Goal: Information Seeking & Learning: Learn about a topic

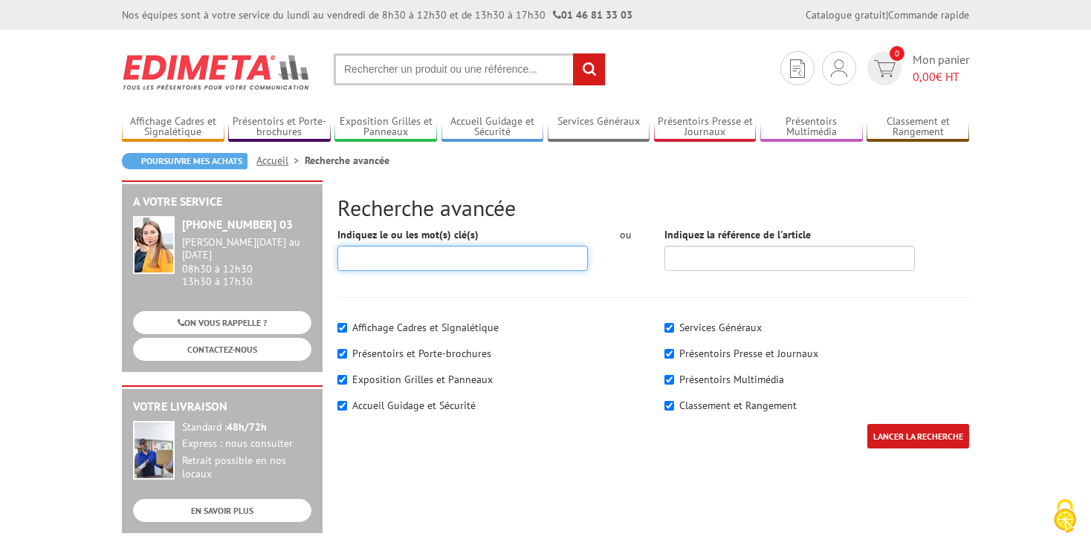
click at [500, 256] on input "Indiquez le ou les mot(s) clé(s)" at bounding box center [462, 258] width 250 height 25
type input "porte documents"
click at [867, 424] on input "LANCER LA RECHERCHE" at bounding box center [918, 436] width 102 height 25
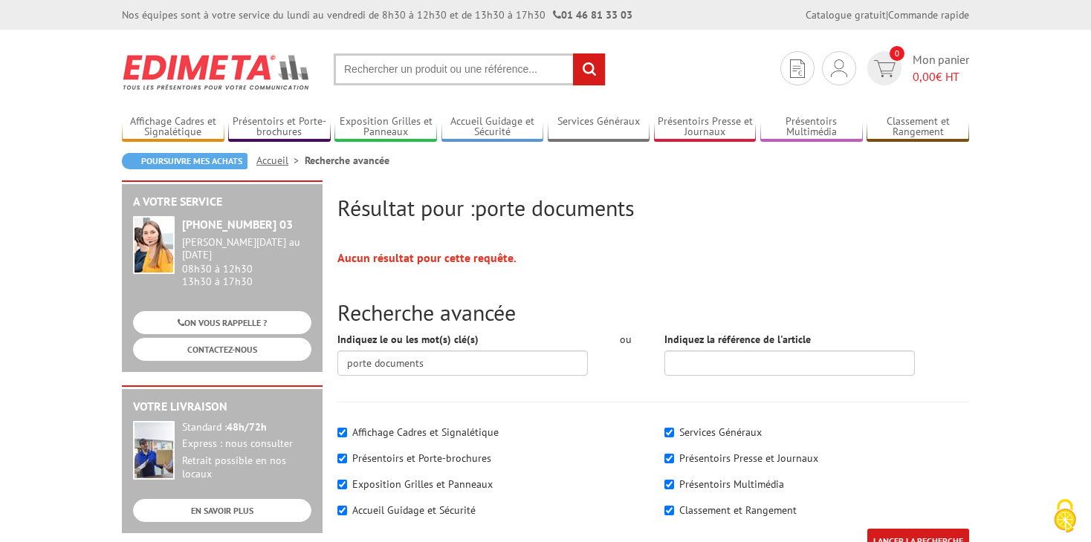
click at [473, 69] on input "text" at bounding box center [470, 69] width 272 height 32
type input "porte vue exterieur"
click at [573, 53] on input "rechercher" at bounding box center [589, 69] width 32 height 32
click at [470, 64] on input "text" at bounding box center [470, 69] width 272 height 32
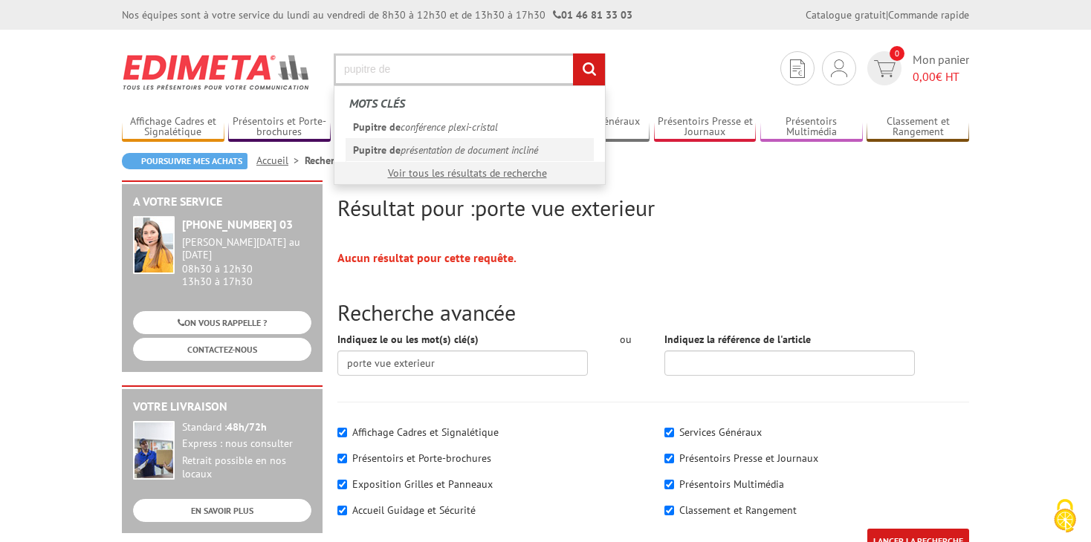
type input "pupitre de"
click at [455, 154] on link "Pupitre de présentation de document incliné" at bounding box center [469, 149] width 248 height 23
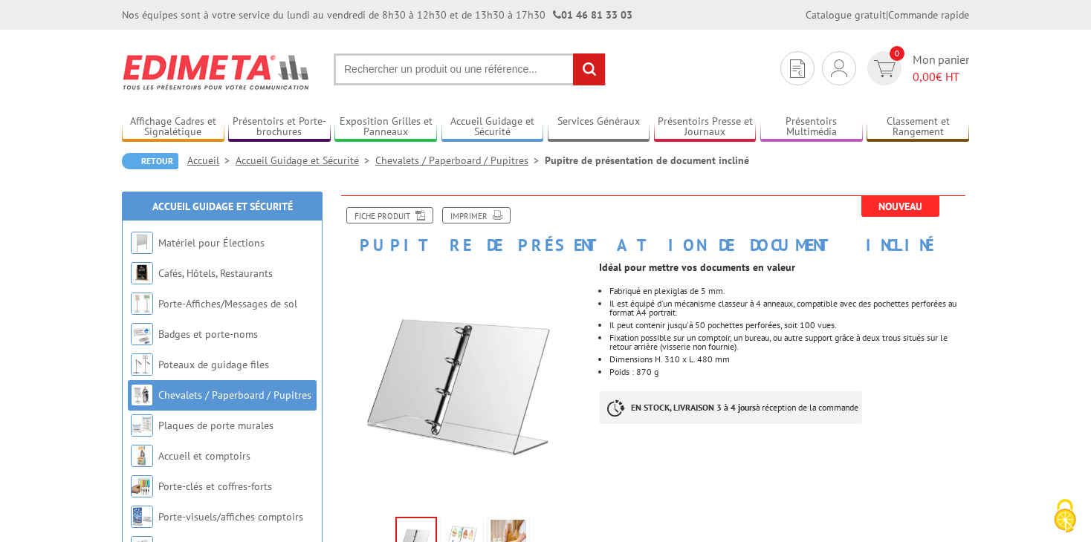
click at [430, 73] on input "text" at bounding box center [470, 69] width 272 height 32
type input "pupitre de consultation"
click at [573, 53] on input "rechercher" at bounding box center [589, 69] width 32 height 32
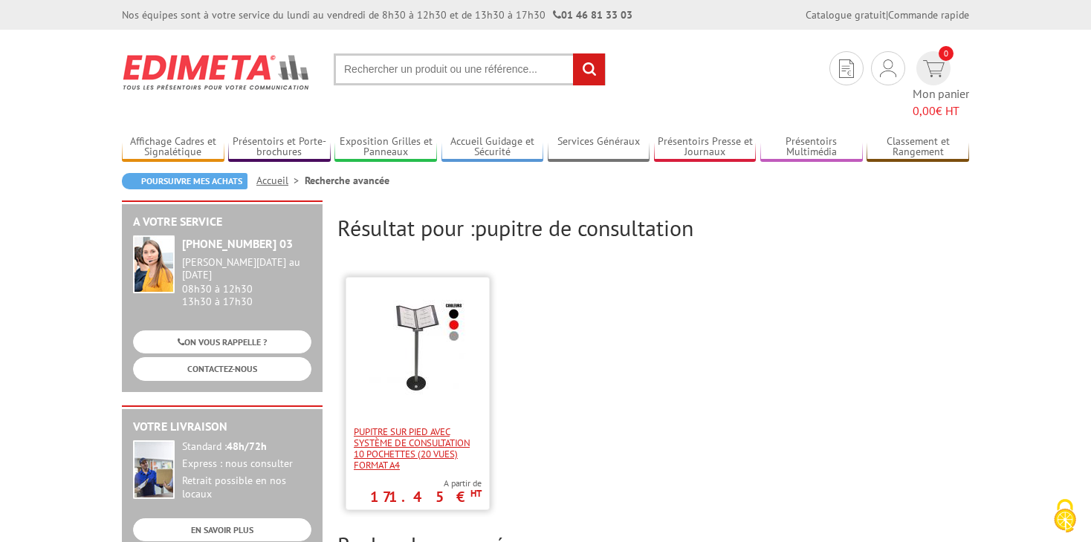
click at [370, 426] on span "Pupitre sur pied avec système de consultation 10 pochettes (20 vues) format A4" at bounding box center [418, 448] width 128 height 45
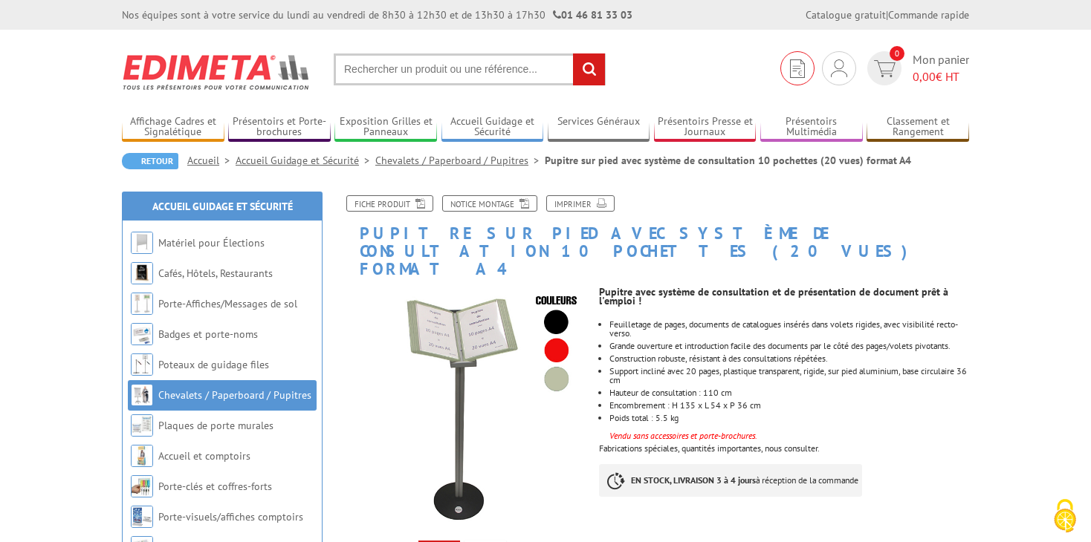
click at [798, 71] on img at bounding box center [797, 68] width 15 height 19
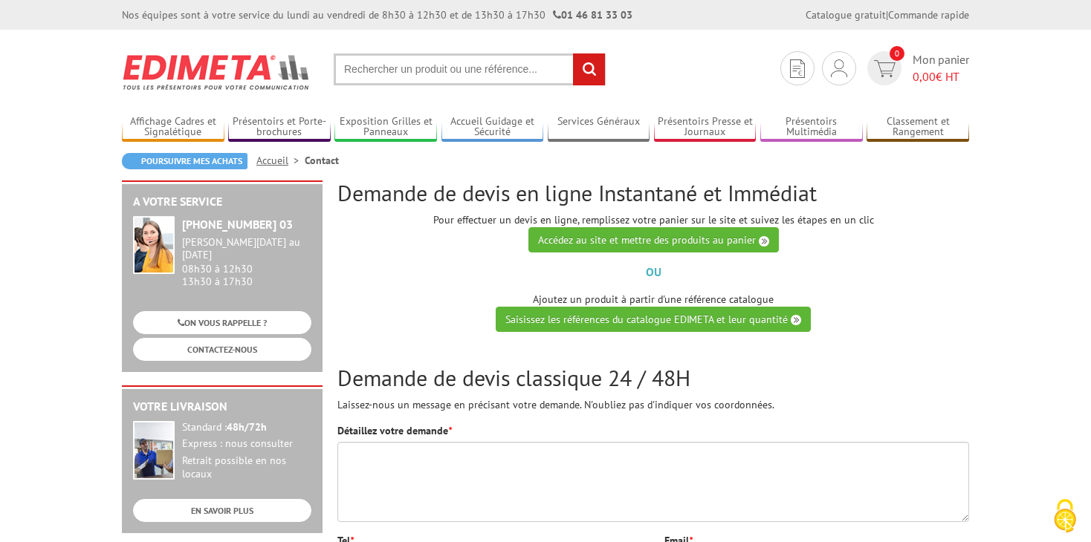
click at [480, 79] on input "text" at bounding box center [470, 69] width 272 height 32
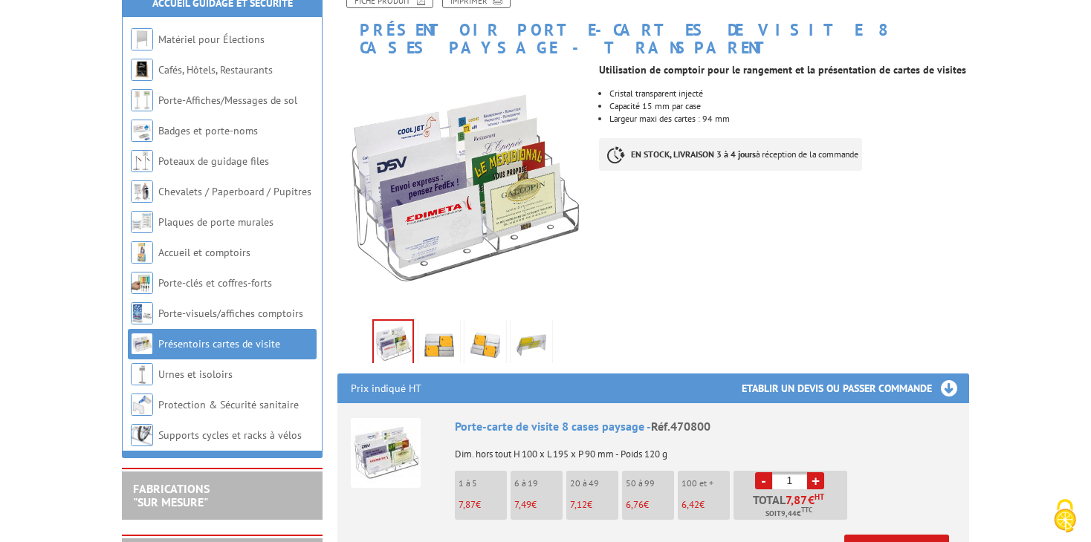
scroll to position [235, 0]
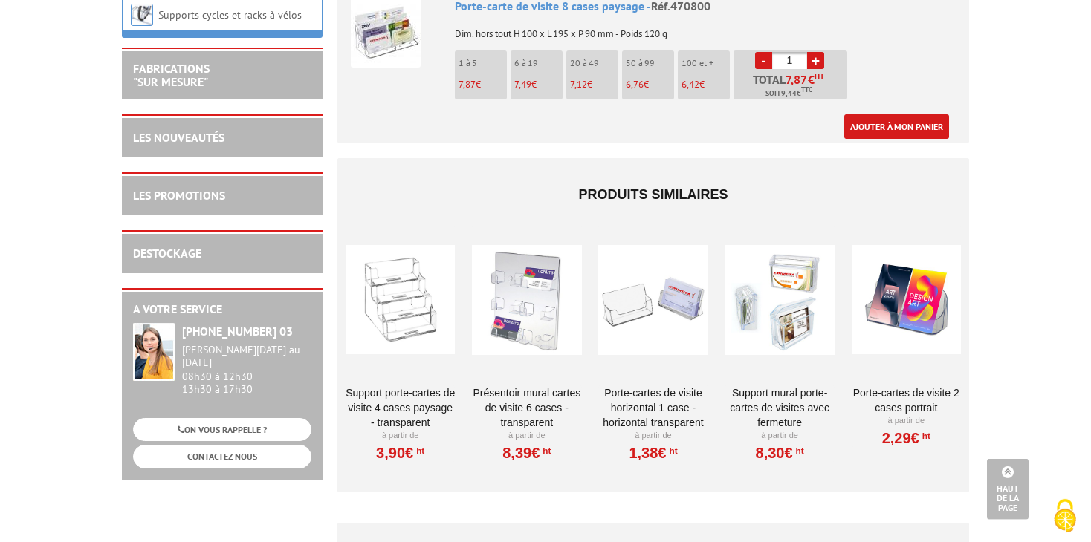
scroll to position [627, 0]
